Goal: Task Accomplishment & Management: Use online tool/utility

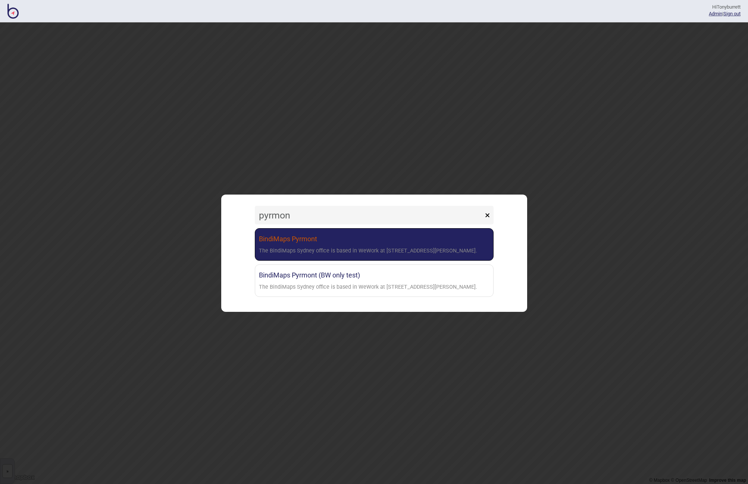
type input "pyrmon"
click at [292, 251] on div "The BindiMaps Sydney office is based in WeWork at [STREET_ADDRESS][PERSON_NAME]." at bounding box center [368, 251] width 218 height 11
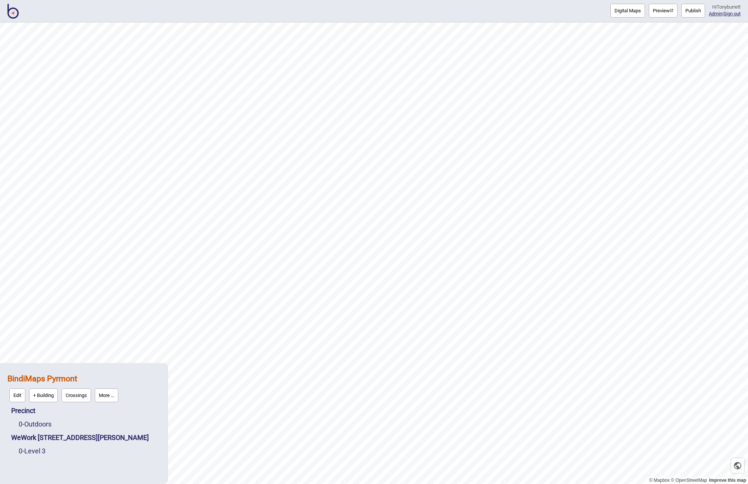
click at [107, 393] on button "More ..." at bounding box center [107, 395] width 24 height 14
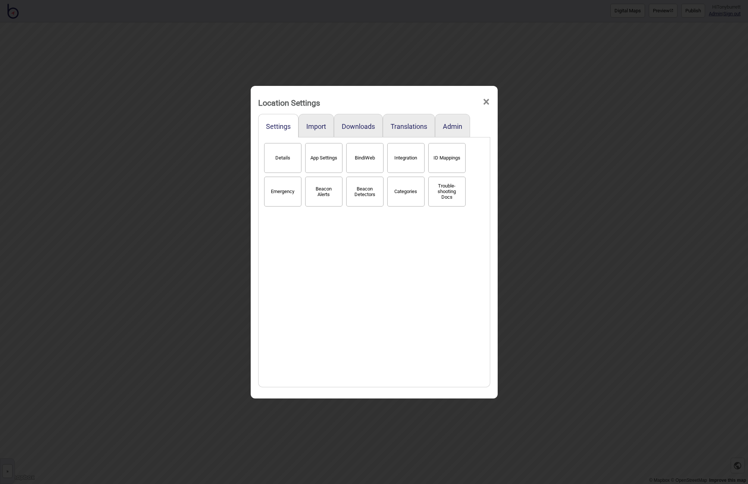
click at [316, 155] on button "App Settings" at bounding box center [323, 158] width 37 height 30
select select "2"
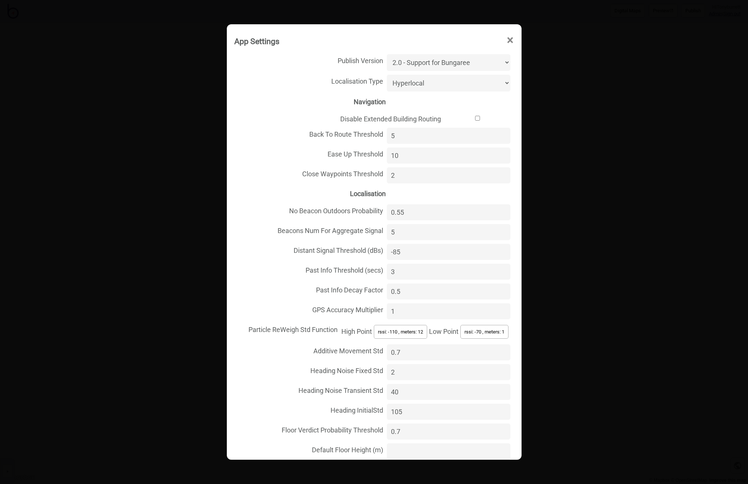
select select "Beacon"
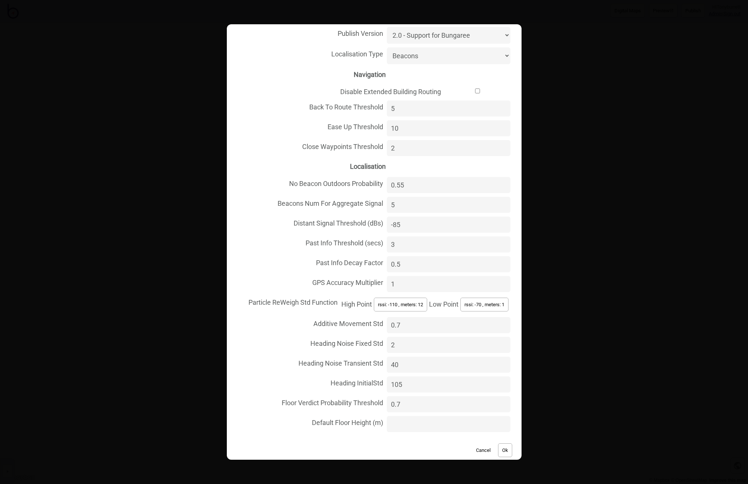
click at [502, 443] on button "Ok" at bounding box center [505, 450] width 14 height 14
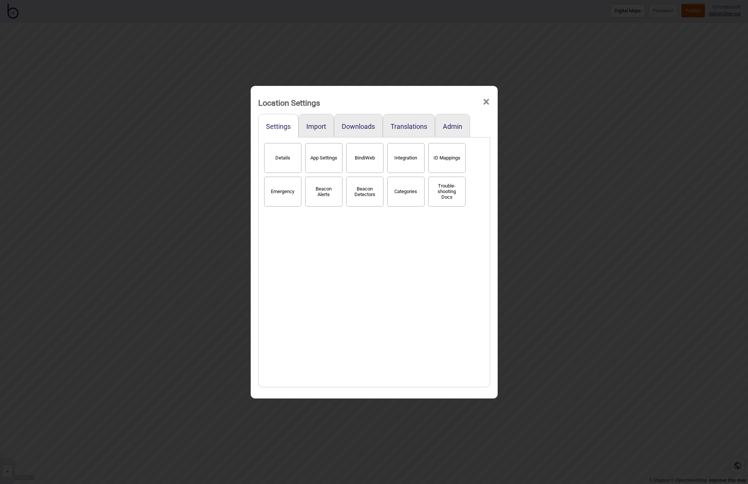
drag, startPoint x: 488, startPoint y: 101, endPoint x: 639, endPoint y: 19, distance: 172.1
click at [489, 100] on span "×" at bounding box center [486, 102] width 8 height 25
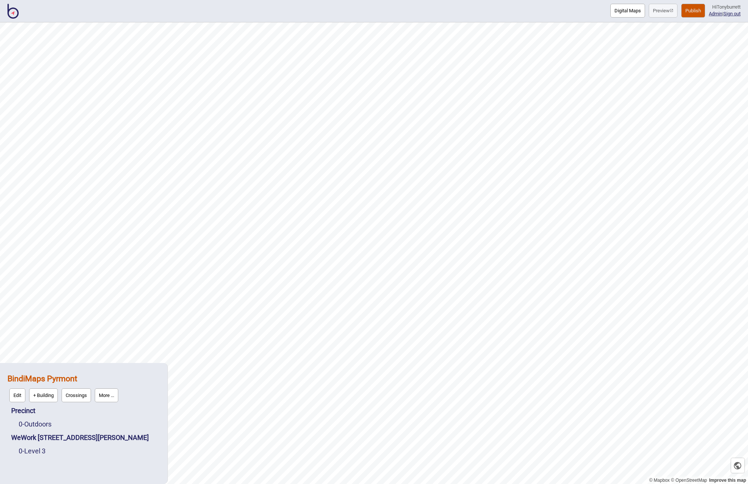
click at [684, 6] on button "Publish" at bounding box center [693, 11] width 24 height 14
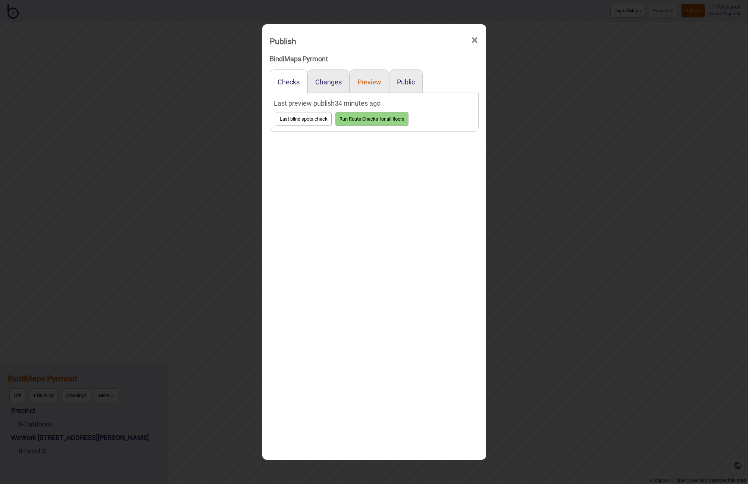
click at [373, 82] on button "Preview" at bounding box center [369, 82] width 24 height 8
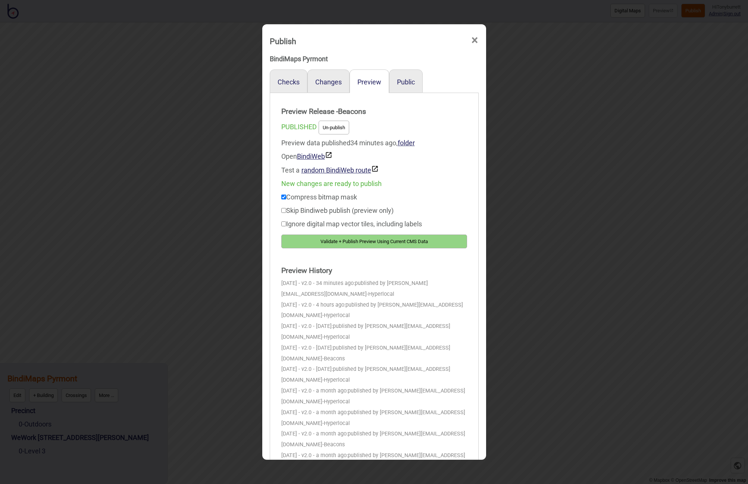
click at [356, 239] on button "Validate + Publish Preview Using Current CMS Data" at bounding box center [374, 241] width 186 height 14
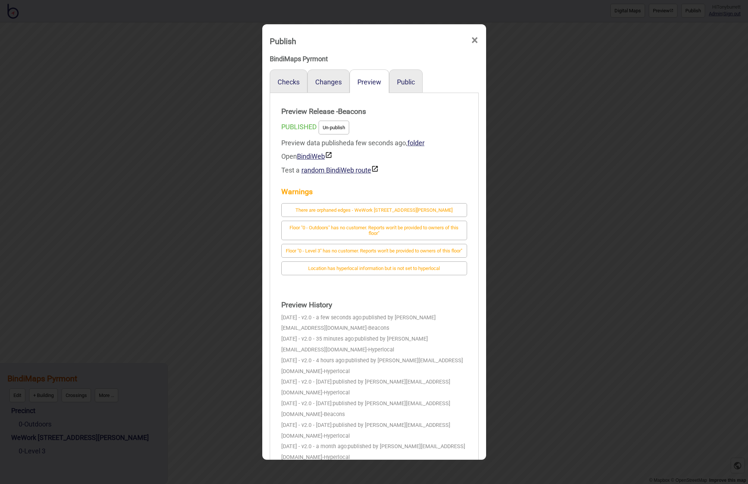
click at [435, 163] on div "Test a random BindiWeb route" at bounding box center [374, 170] width 186 height 14
click at [478, 41] on span "×" at bounding box center [475, 40] width 8 height 25
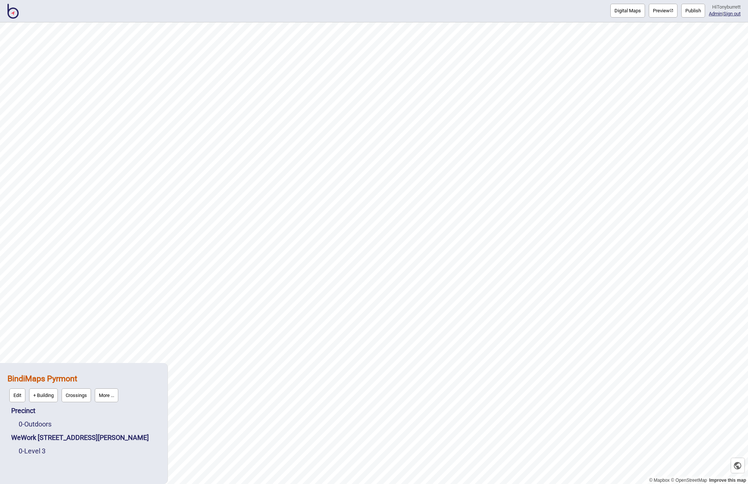
click at [102, 396] on button "More ..." at bounding box center [107, 395] width 24 height 14
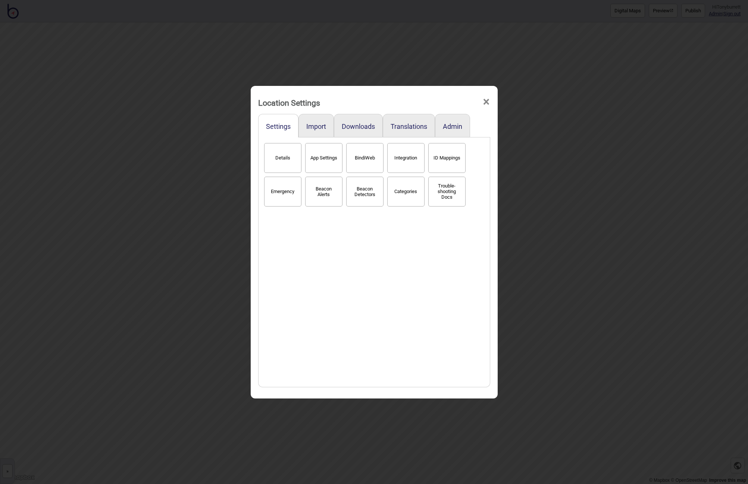
click at [328, 155] on button "App Settings" at bounding box center [323, 158] width 37 height 30
select select "2"
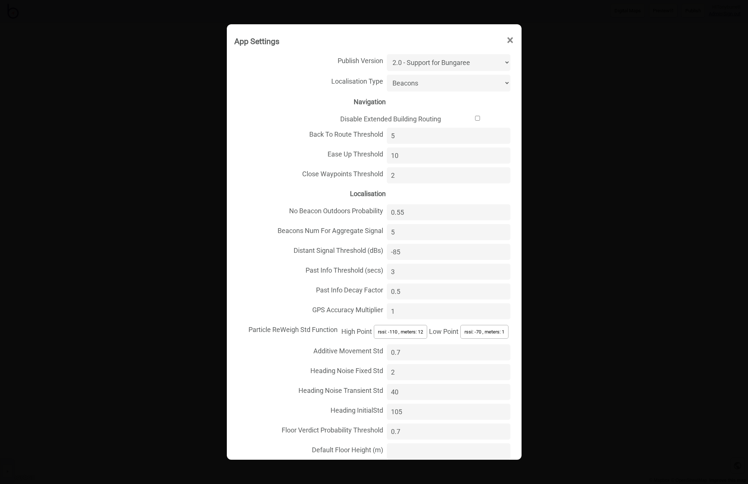
select select "Hyperlocal"
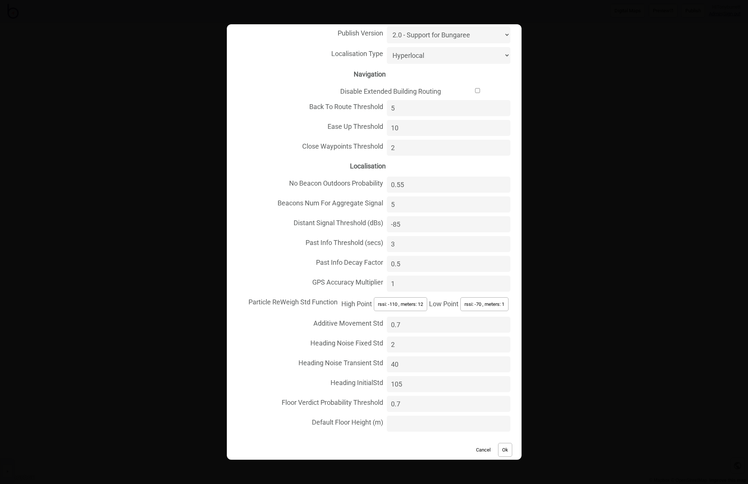
scroll to position [27, 0]
click at [507, 443] on button "Ok" at bounding box center [505, 450] width 14 height 14
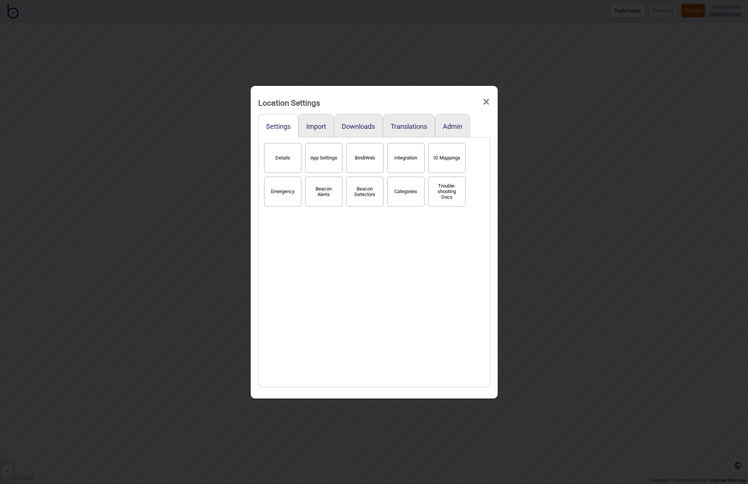
click at [487, 99] on span "×" at bounding box center [486, 102] width 8 height 25
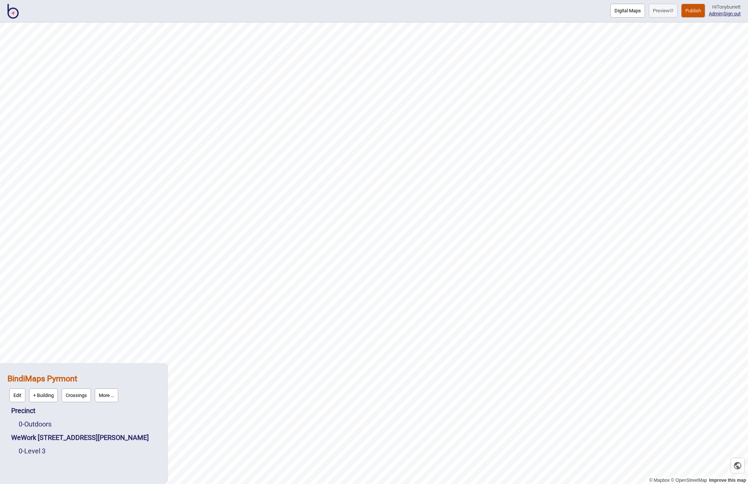
click at [689, 11] on button "Publish" at bounding box center [693, 11] width 24 height 14
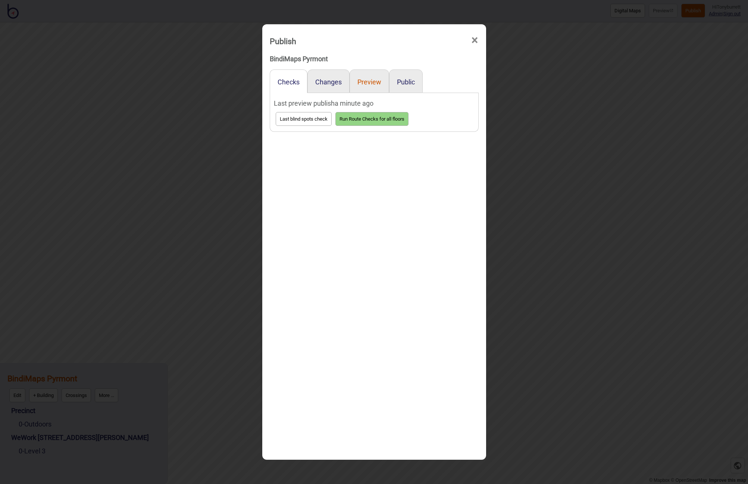
click at [368, 83] on button "Preview" at bounding box center [369, 82] width 24 height 8
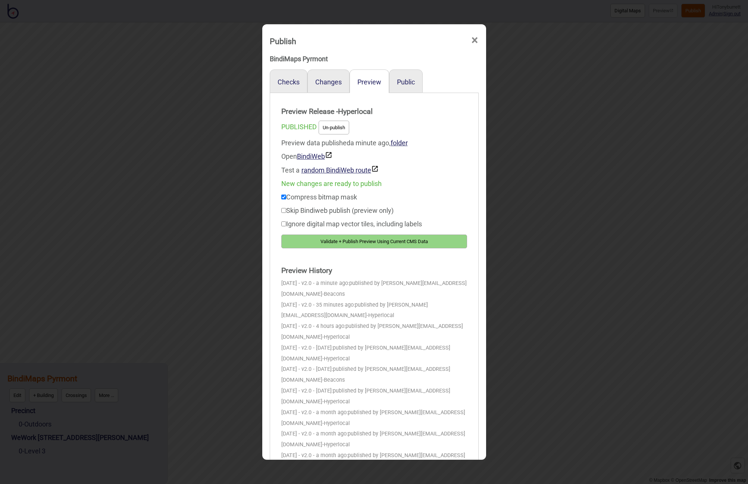
click at [347, 238] on button "Validate + Publish Preview Using Current CMS Data" at bounding box center [374, 241] width 186 height 14
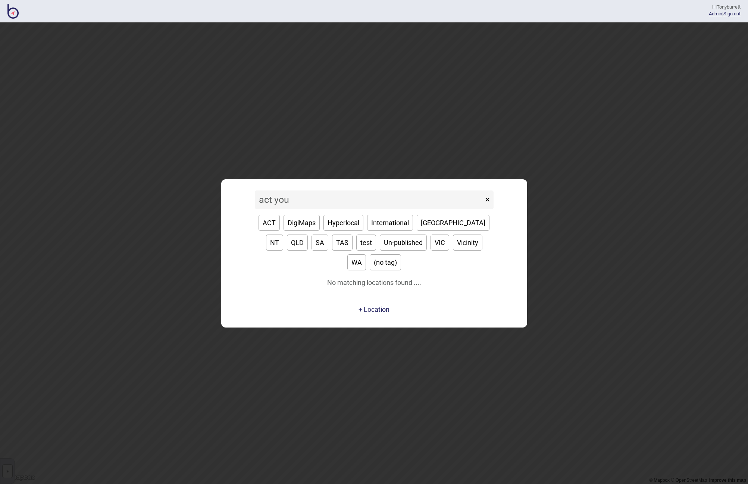
click at [265, 264] on div "ACT DigiMaps Hyperlocal International NSW NT QLD SA TAS test Un-published VIC V…" at bounding box center [374, 242] width 239 height 67
click at [285, 207] on input "act you" at bounding box center [369, 199] width 228 height 19
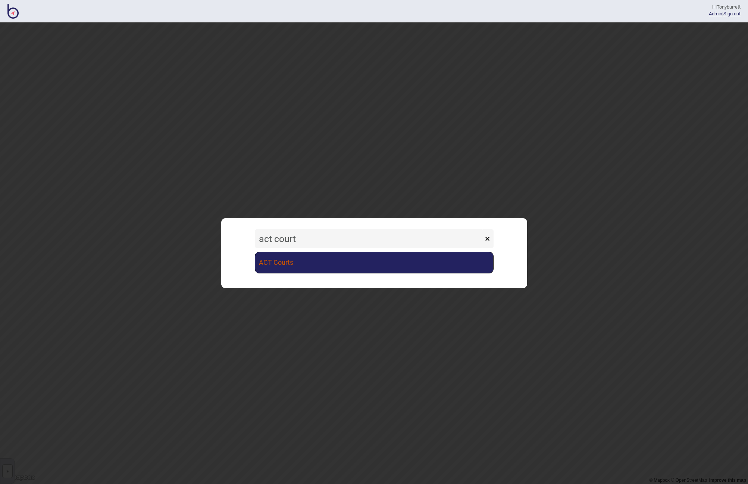
type input "act court"
click at [280, 260] on link "ACT Courts" at bounding box center [374, 263] width 239 height 22
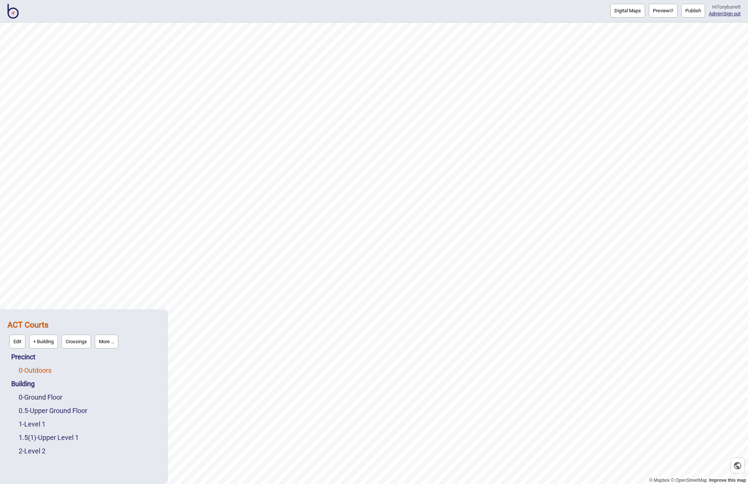
click at [26, 371] on link "0 - Outdoors" at bounding box center [35, 370] width 33 height 8
click at [26, 371] on button "Edit" at bounding box center [29, 368] width 16 height 14
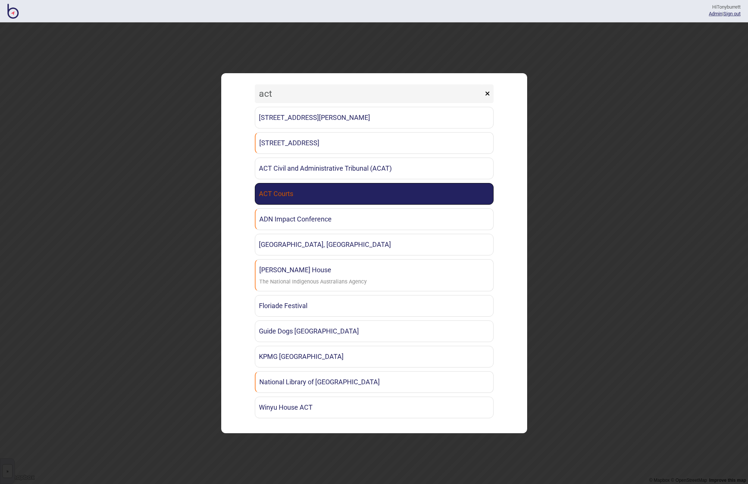
type input "act"
click at [305, 200] on link "ACT Courts" at bounding box center [374, 194] width 239 height 22
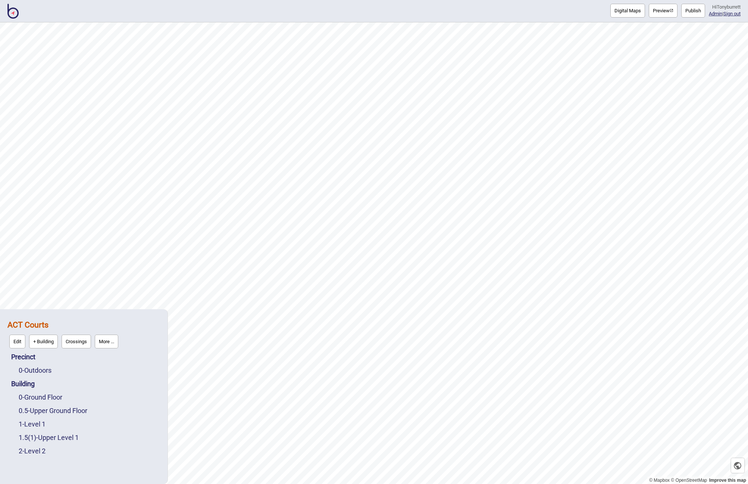
click at [687, 14] on button "Publish" at bounding box center [693, 11] width 24 height 14
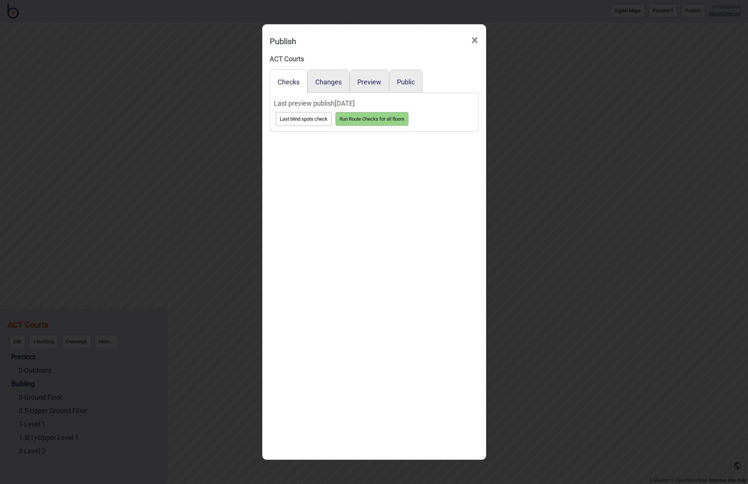
click at [410, 87] on div "Public" at bounding box center [406, 81] width 34 height 24
click at [408, 82] on button "Public" at bounding box center [406, 82] width 18 height 8
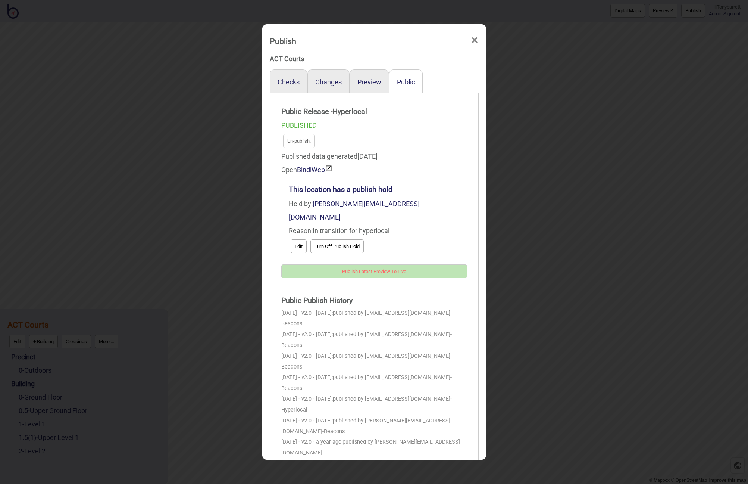
click at [475, 40] on span "×" at bounding box center [475, 40] width 8 height 25
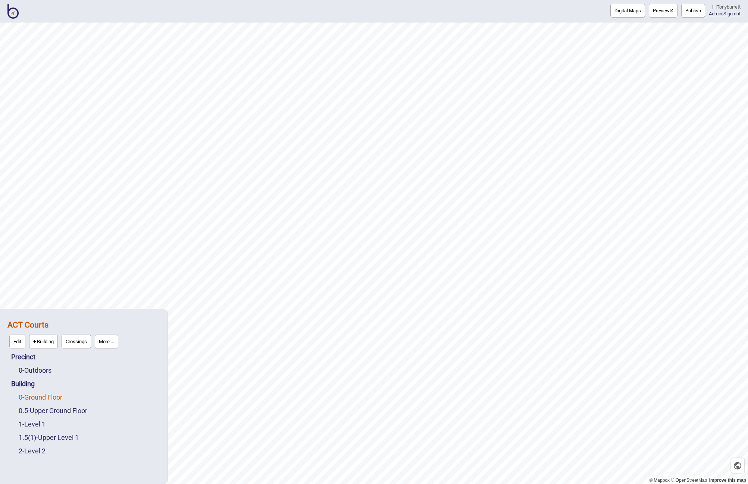
click at [50, 398] on link "0 - Ground Floor" at bounding box center [41, 397] width 44 height 8
click at [105, 399] on button "More ..." at bounding box center [103, 395] width 24 height 14
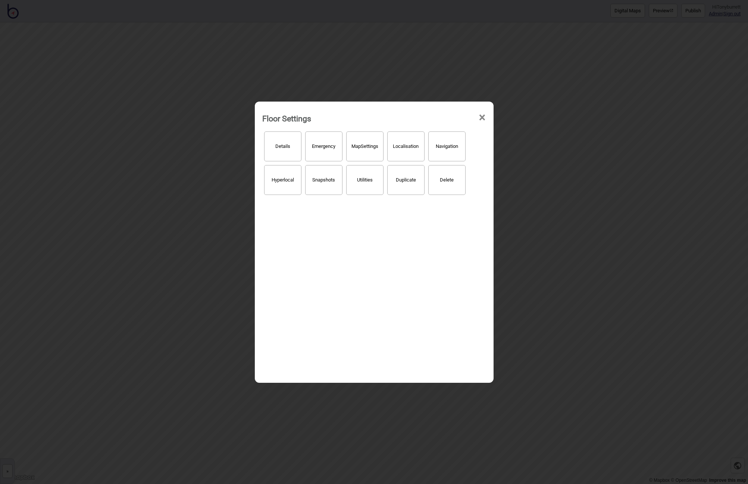
click at [297, 183] on button "Hyperlocal" at bounding box center [282, 180] width 37 height 30
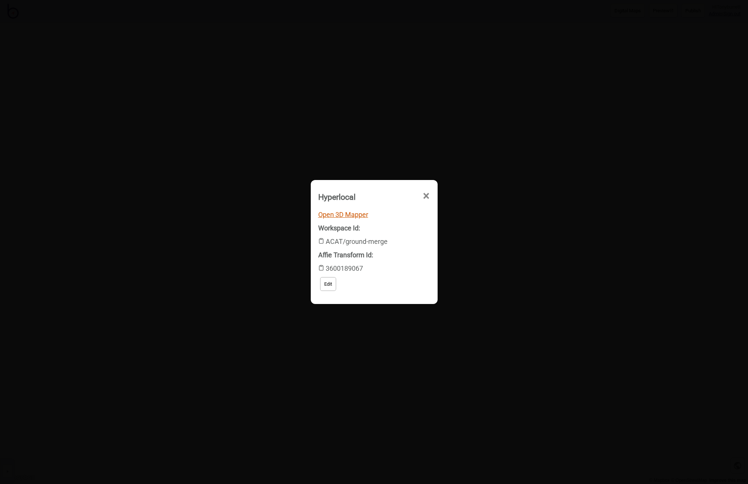
click at [349, 214] on link "Open 3D Mapper" at bounding box center [343, 214] width 50 height 8
click at [430, 196] on span "×" at bounding box center [426, 196] width 8 height 25
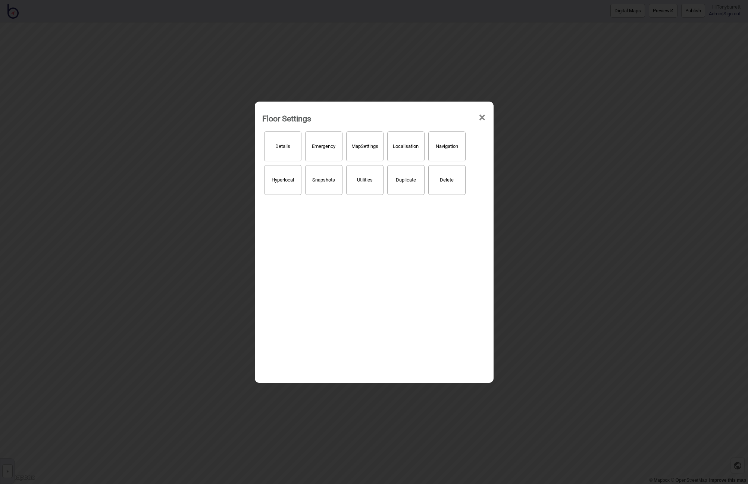
click at [482, 115] on span "×" at bounding box center [482, 117] width 8 height 25
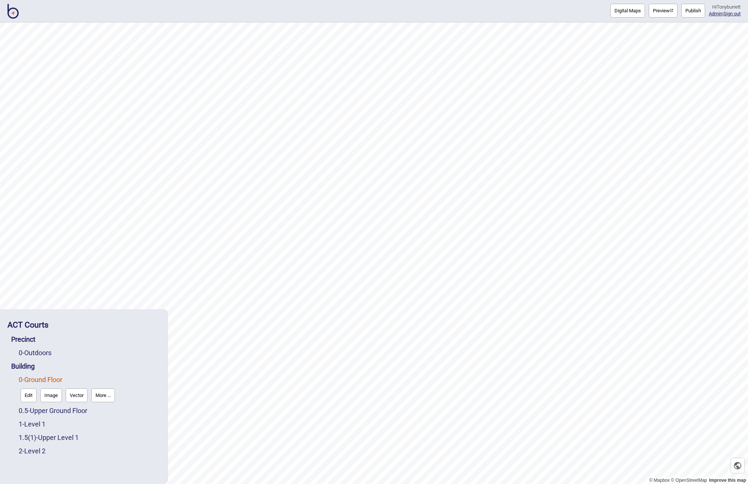
click at [28, 392] on button "Edit" at bounding box center [29, 395] width 16 height 14
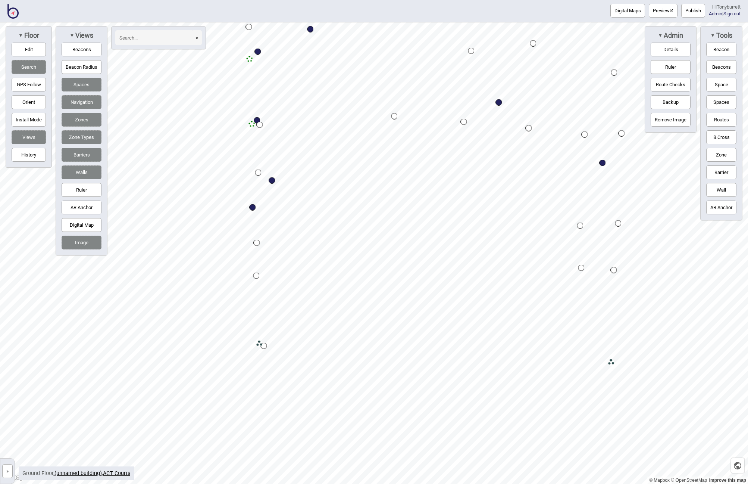
click at [69, 228] on button "Digital Map" at bounding box center [82, 225] width 40 height 14
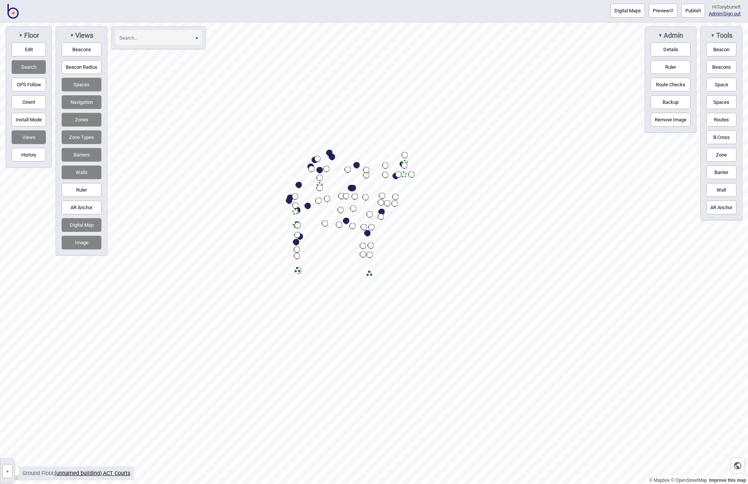
click at [6, 471] on button "»" at bounding box center [7, 471] width 10 height 14
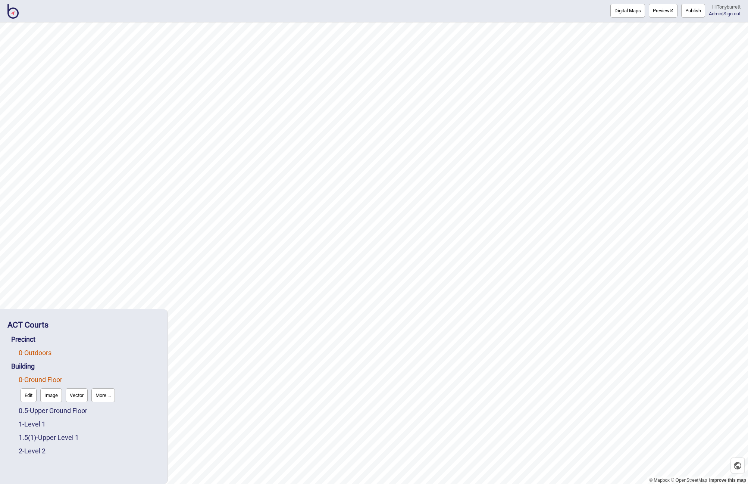
click at [40, 350] on link "0 - Outdoors" at bounding box center [35, 353] width 33 height 8
click at [30, 365] on button "Edit" at bounding box center [29, 368] width 16 height 14
